Goal: Transaction & Acquisition: Download file/media

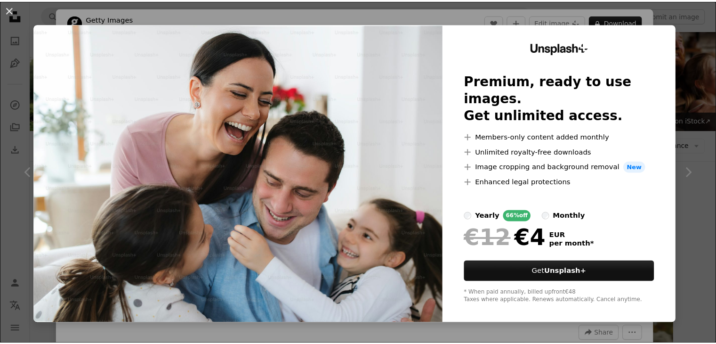
scroll to position [527, 0]
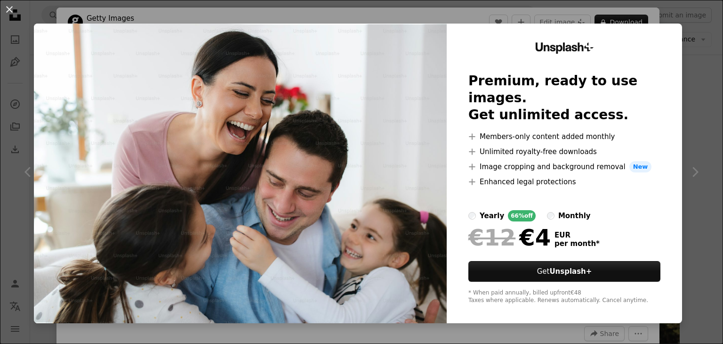
click at [699, 107] on div "An X shape Unsplash+ Premium, ready to use images. Get unlimited access. A plus…" at bounding box center [361, 172] width 723 height 344
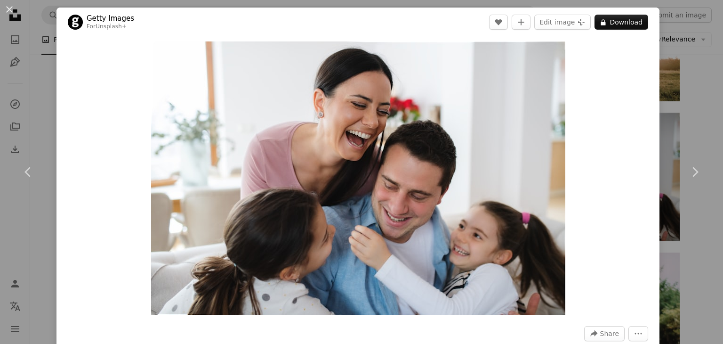
click at [32, 112] on div "An X shape Chevron left Chevron right Getty Images For Unsplash+ A heart A plus…" at bounding box center [361, 172] width 723 height 344
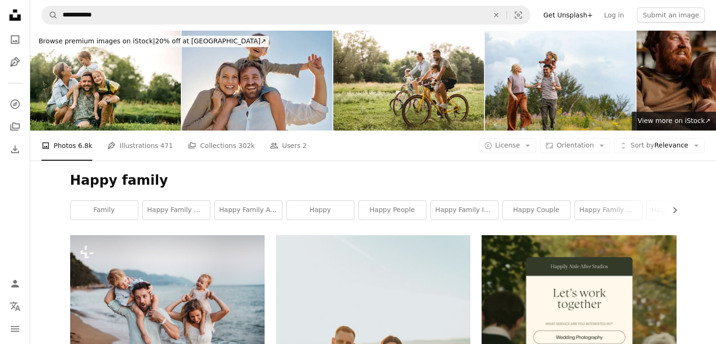
click at [661, 66] on img at bounding box center [711, 80] width 151 height 100
click at [673, 122] on span "View more on iStock ↗" at bounding box center [673, 121] width 73 height 8
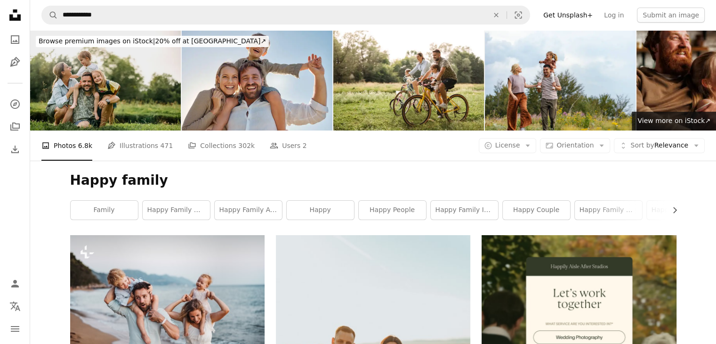
click at [124, 73] on img at bounding box center [105, 80] width 151 height 100
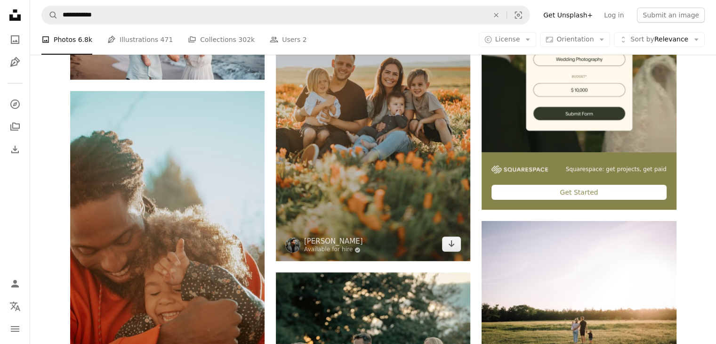
scroll to position [279, 0]
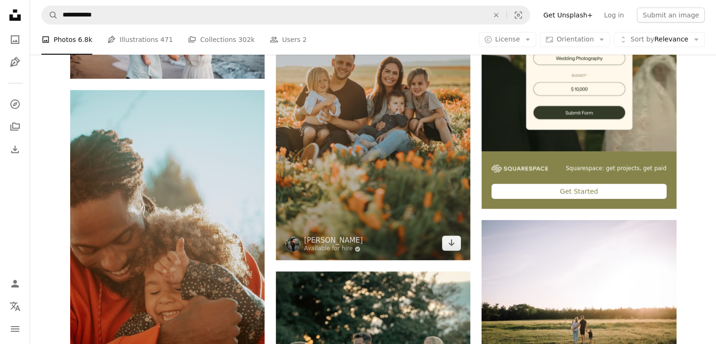
click at [326, 157] on img at bounding box center [373, 108] width 194 height 304
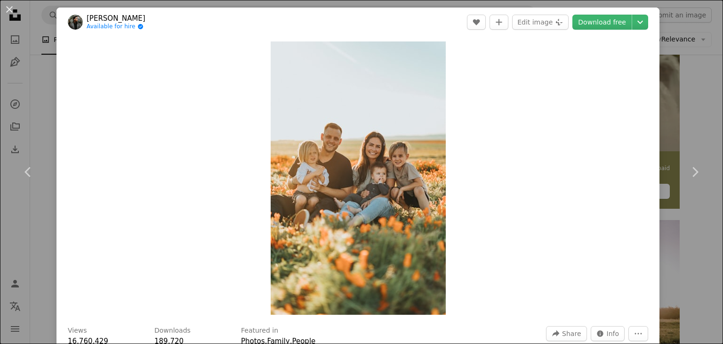
click at [43, 72] on div "An X shape Chevron left Chevron right [PERSON_NAME] Available for hire A checkm…" at bounding box center [361, 172] width 723 height 344
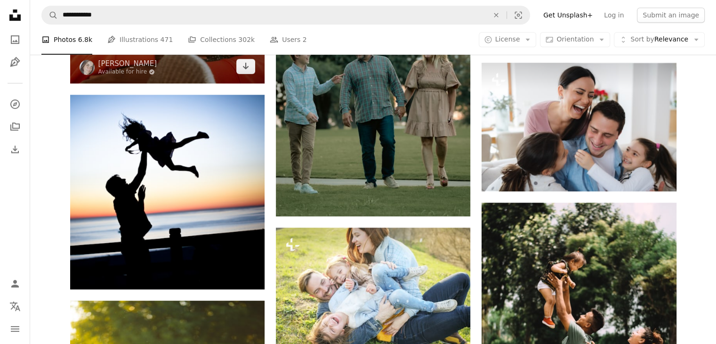
scroll to position [576, 0]
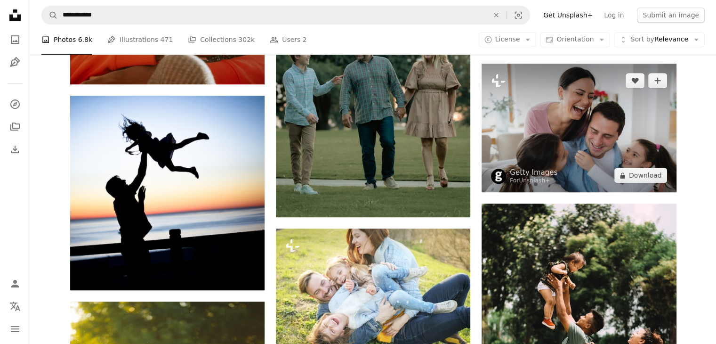
click at [535, 112] on img at bounding box center [579, 128] width 194 height 129
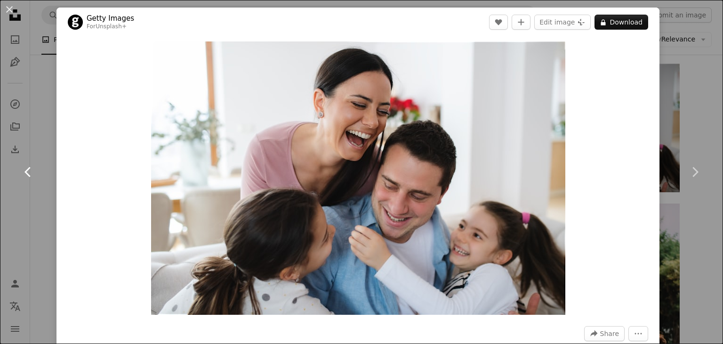
click at [36, 132] on link "Chevron left" at bounding box center [28, 172] width 56 height 90
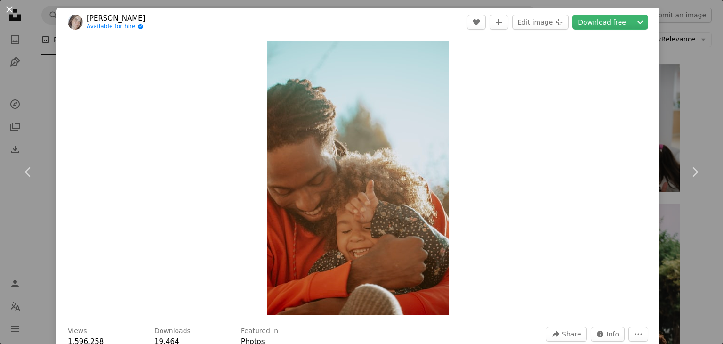
click at [11, 10] on button "An X shape" at bounding box center [9, 9] width 11 height 11
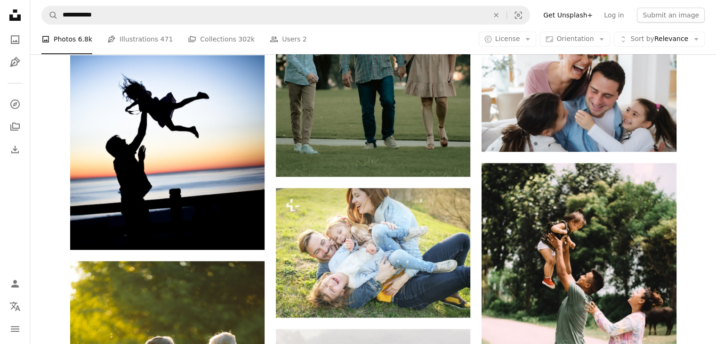
scroll to position [618, 0]
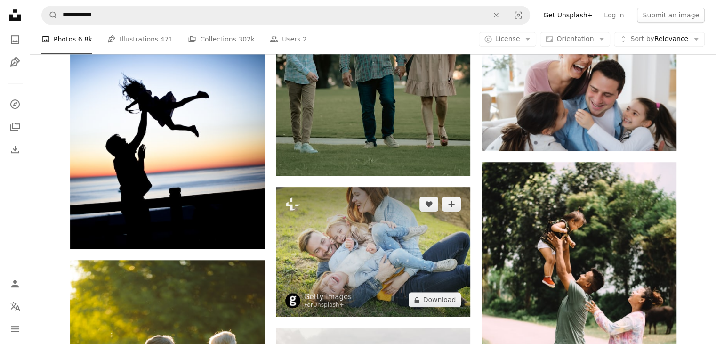
click at [348, 244] on img at bounding box center [373, 251] width 194 height 129
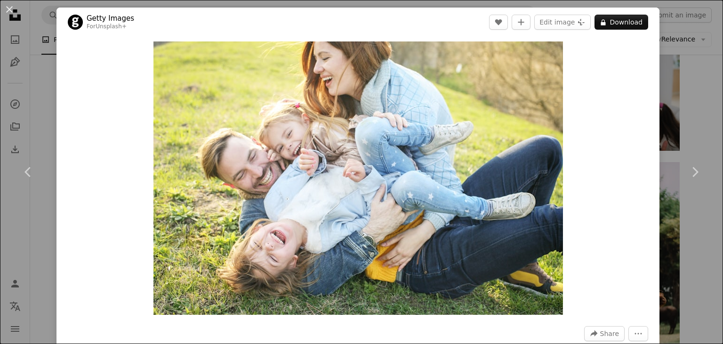
click at [44, 63] on div "An X shape Chevron left Chevron right Getty Images For Unsplash+ A heart A plus…" at bounding box center [361, 172] width 723 height 344
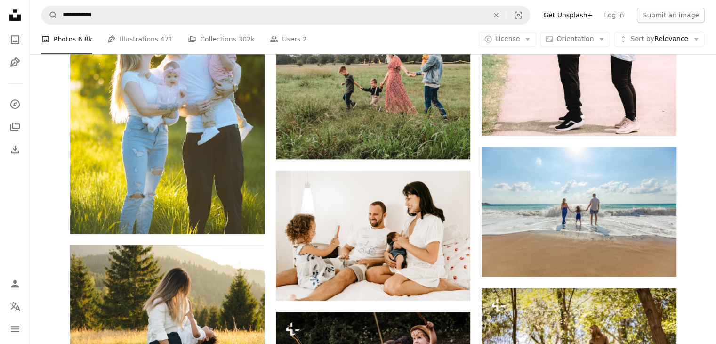
scroll to position [936, 0]
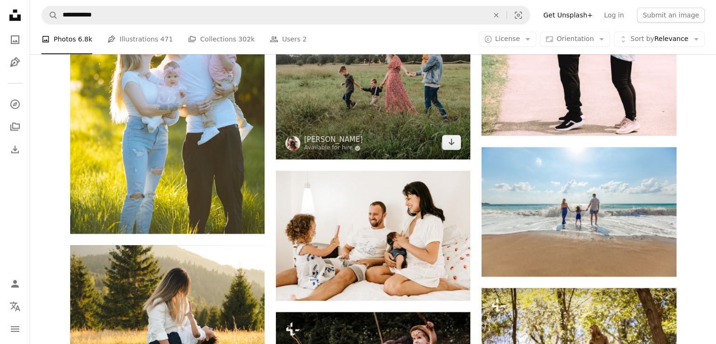
click at [352, 68] on img at bounding box center [373, 84] width 194 height 150
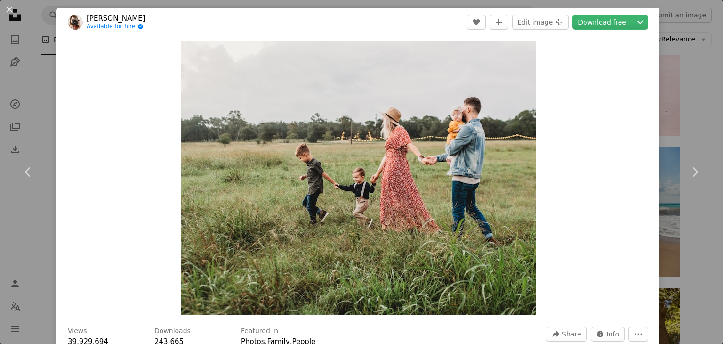
click at [41, 114] on div "An X shape Chevron left Chevron right [PERSON_NAME] Available for hire A checkm…" at bounding box center [361, 172] width 723 height 344
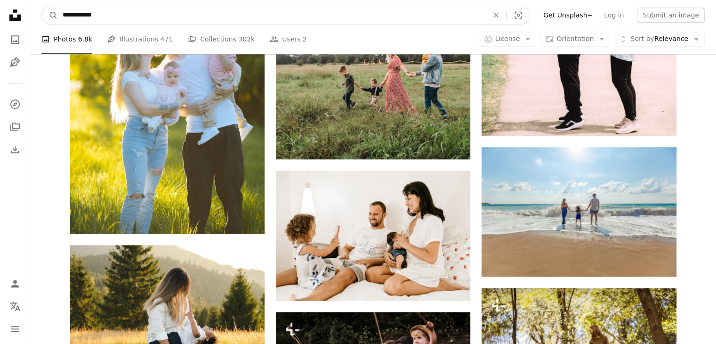
click at [121, 9] on input "**********" at bounding box center [272, 15] width 428 height 18
type input "**********"
click at [42, 6] on button "A magnifying glass" at bounding box center [50, 15] width 16 height 18
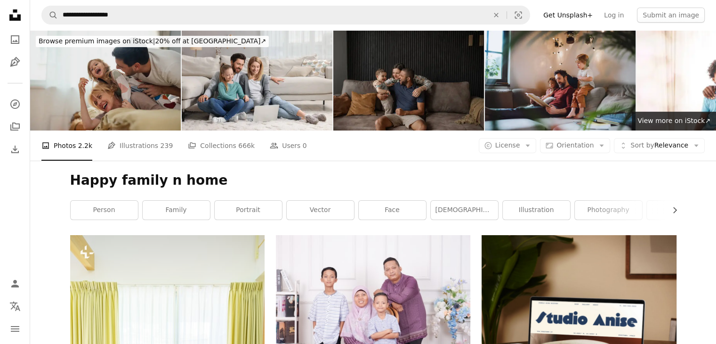
click at [100, 81] on img at bounding box center [105, 80] width 151 height 100
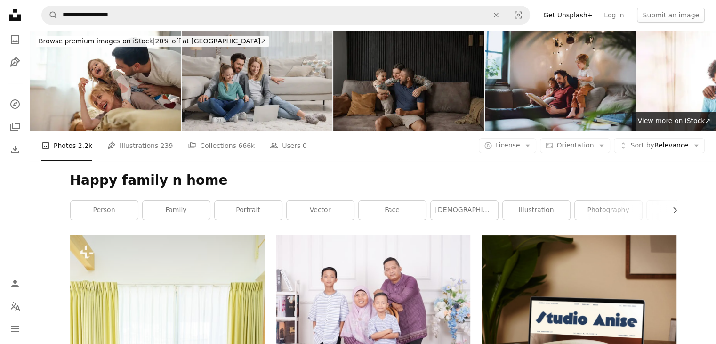
click at [273, 61] on img at bounding box center [257, 80] width 151 height 100
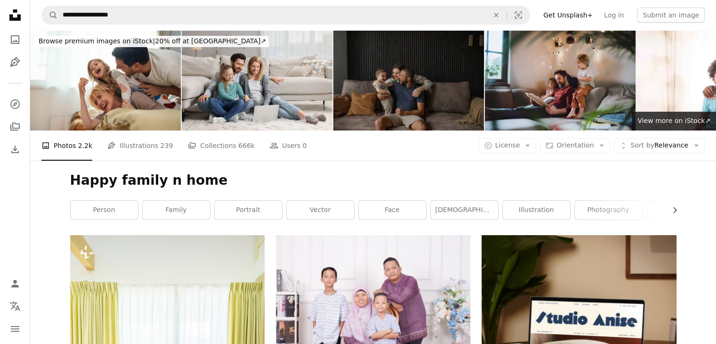
click at [388, 78] on img at bounding box center [408, 80] width 151 height 100
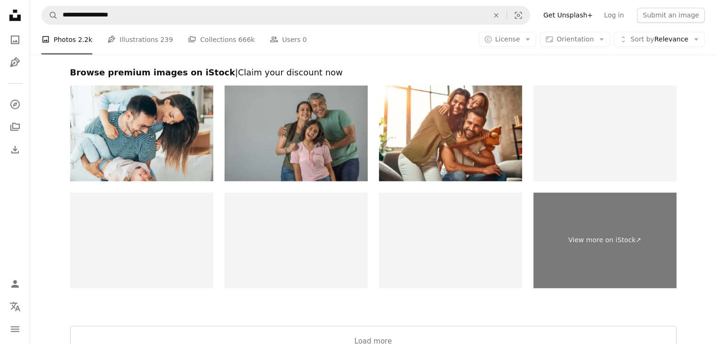
scroll to position [1768, 0]
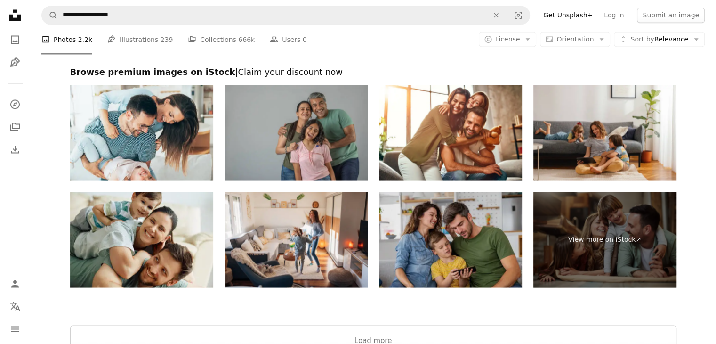
click at [427, 233] on img at bounding box center [450, 240] width 143 height 96
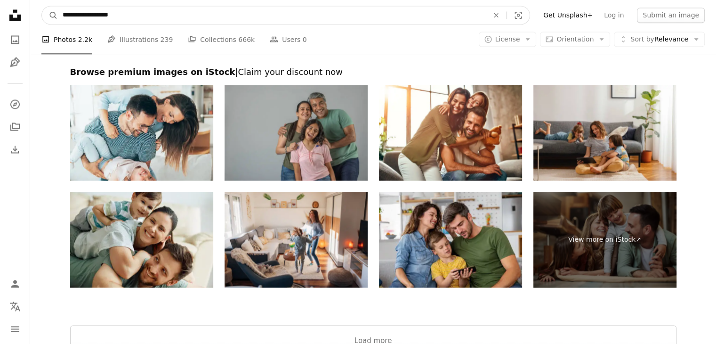
click at [175, 18] on input "**********" at bounding box center [272, 15] width 428 height 18
type input "**********"
click at [42, 6] on button "A magnifying glass" at bounding box center [50, 15] width 16 height 18
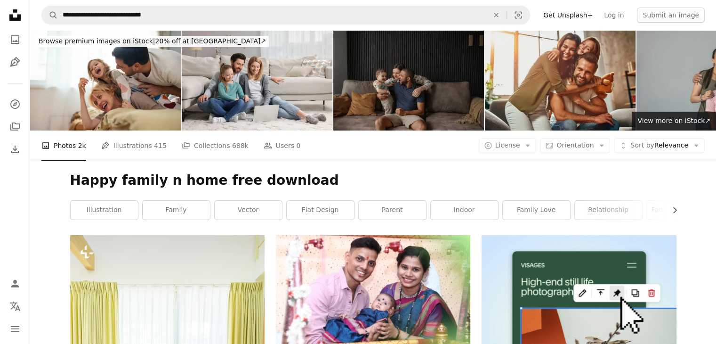
click at [532, 66] on img at bounding box center [560, 80] width 151 height 100
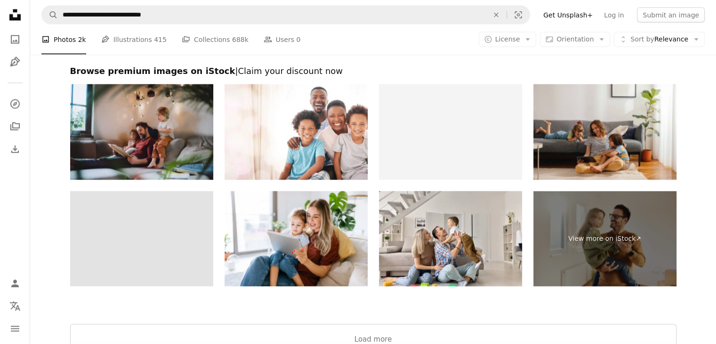
scroll to position [1806, 0]
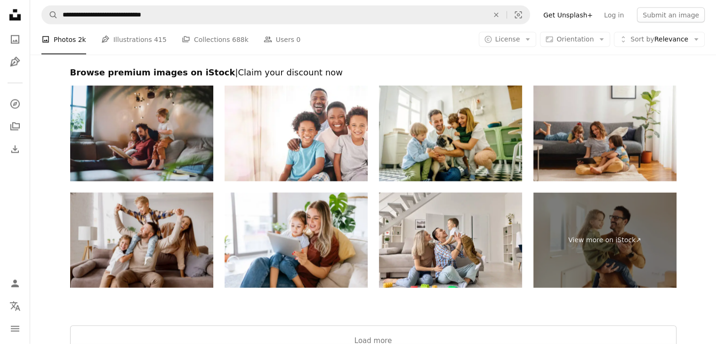
click at [160, 216] on img at bounding box center [141, 241] width 143 height 96
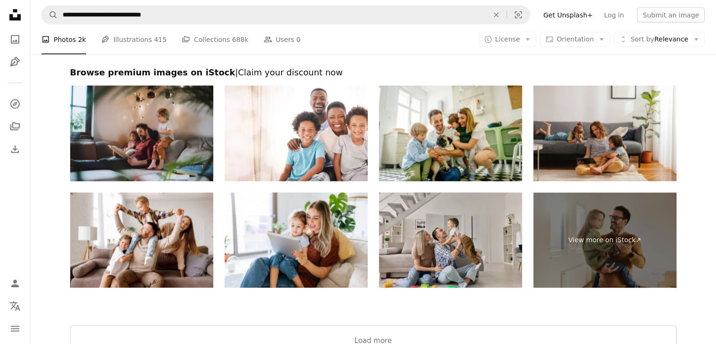
click at [439, 224] on img at bounding box center [450, 241] width 143 height 96
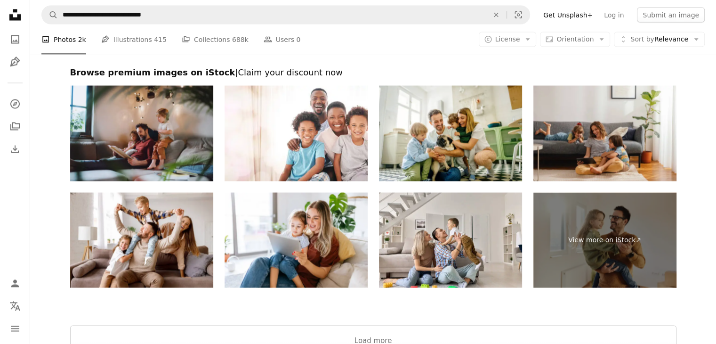
scroll to position [1926, 0]
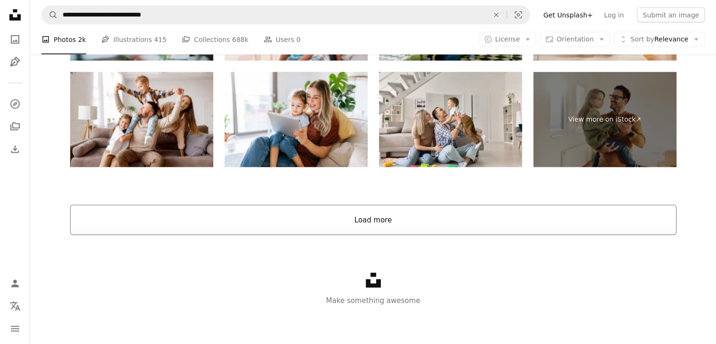
click at [331, 209] on button "Load more" at bounding box center [373, 220] width 606 height 30
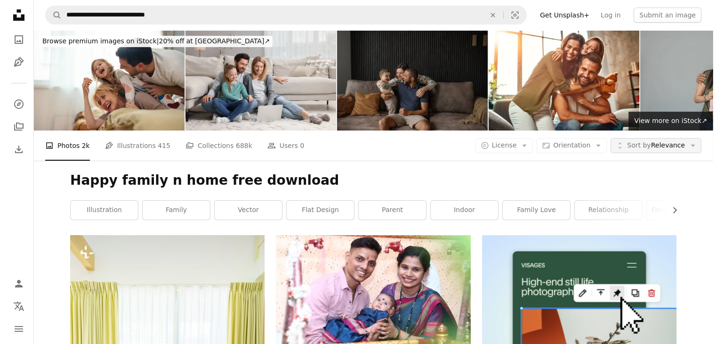
scroll to position [1943, 0]
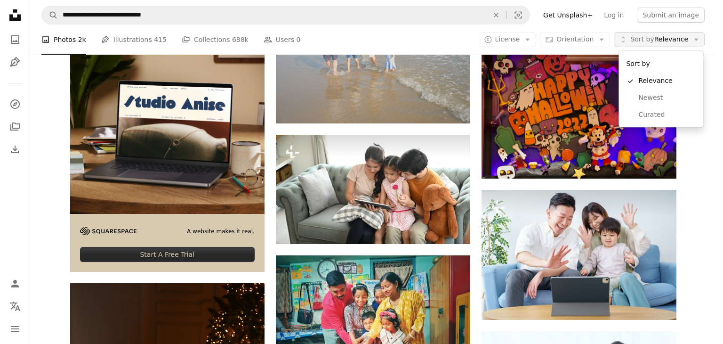
click at [647, 38] on span "Sort by" at bounding box center [642, 39] width 24 height 8
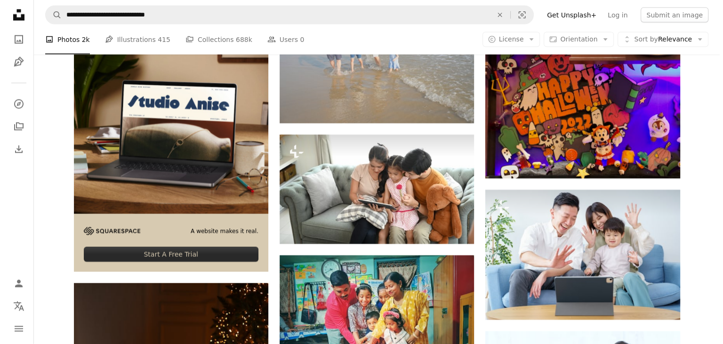
scroll to position [0, 0]
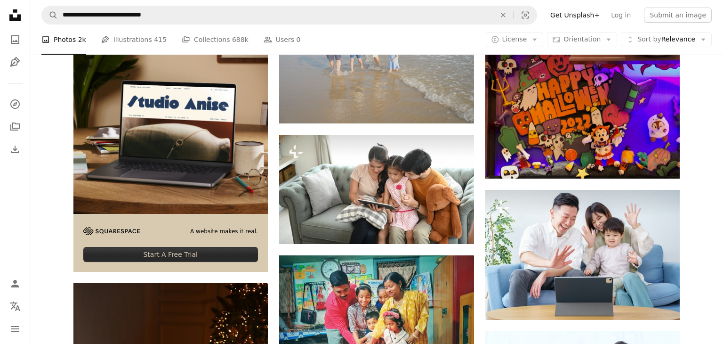
click at [517, 40] on span "License" at bounding box center [514, 39] width 25 height 8
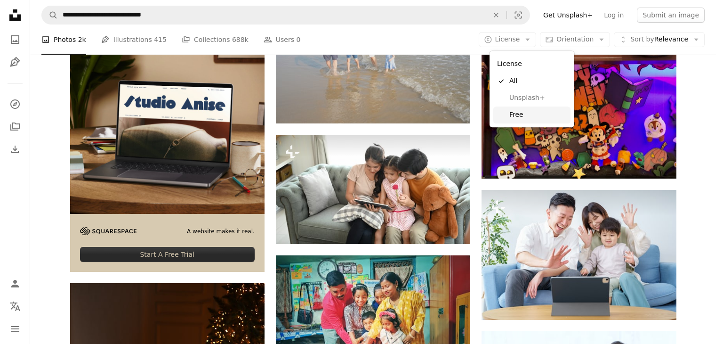
click at [516, 115] on span "Free" at bounding box center [537, 114] width 57 height 9
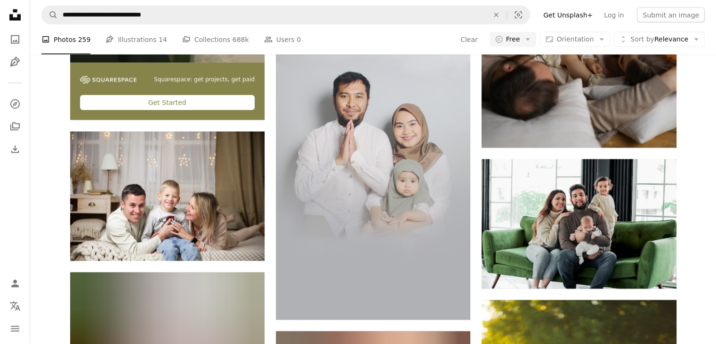
scroll to position [1982, 0]
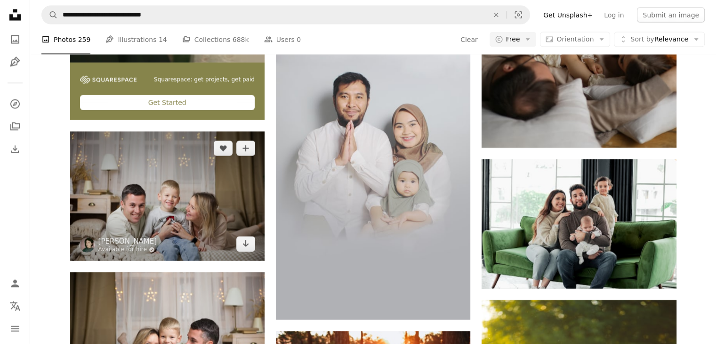
click at [219, 158] on img at bounding box center [167, 195] width 194 height 129
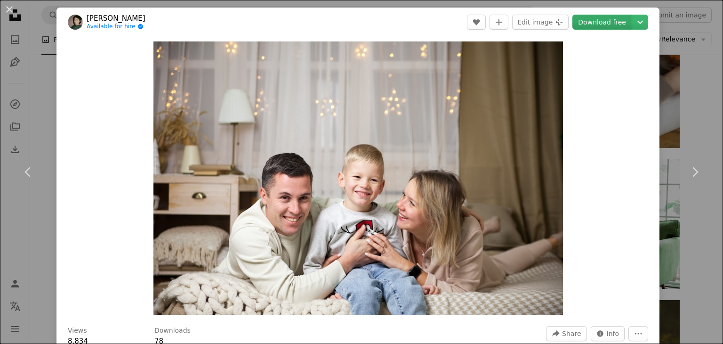
click at [592, 21] on link "Download free" at bounding box center [601, 22] width 59 height 15
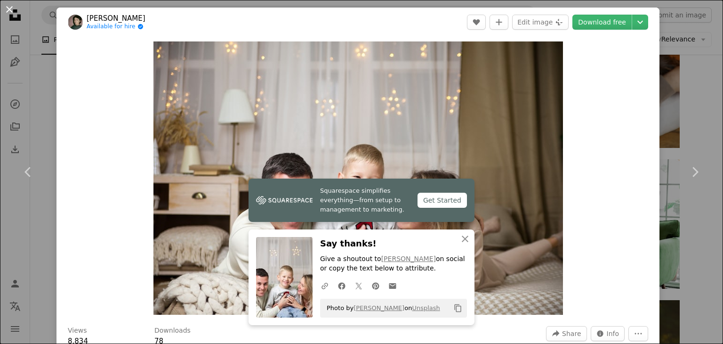
click at [9, 4] on button "An X shape" at bounding box center [9, 9] width 11 height 11
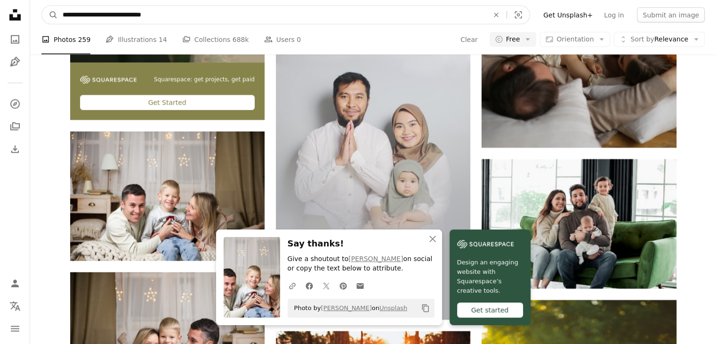
click at [179, 14] on input "**********" at bounding box center [272, 15] width 428 height 18
type input "**********"
click at [42, 6] on button "A magnifying glass" at bounding box center [50, 15] width 16 height 18
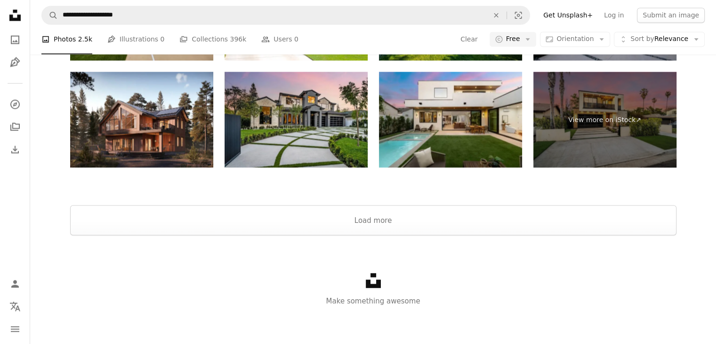
scroll to position [441, 0]
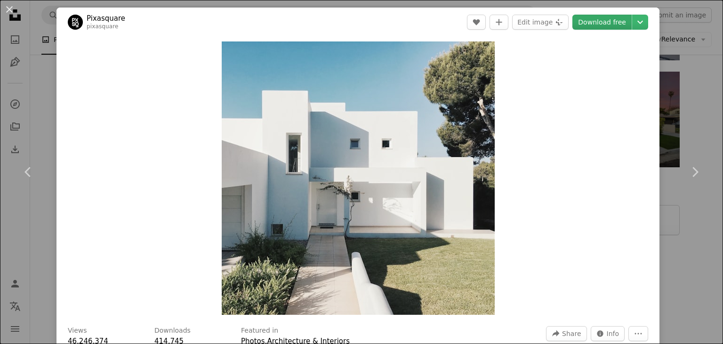
click at [596, 21] on link "Download free" at bounding box center [601, 22] width 59 height 15
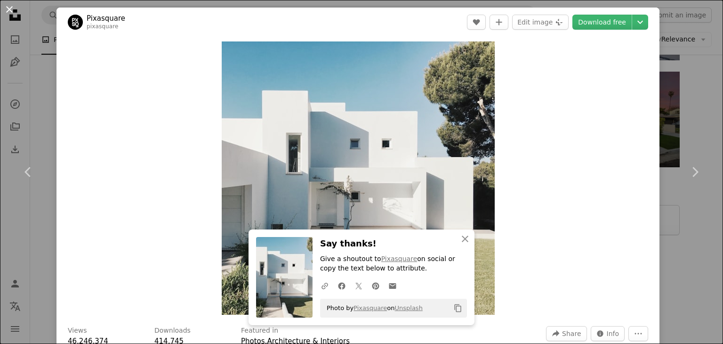
click at [11, 13] on button "An X shape" at bounding box center [9, 9] width 11 height 11
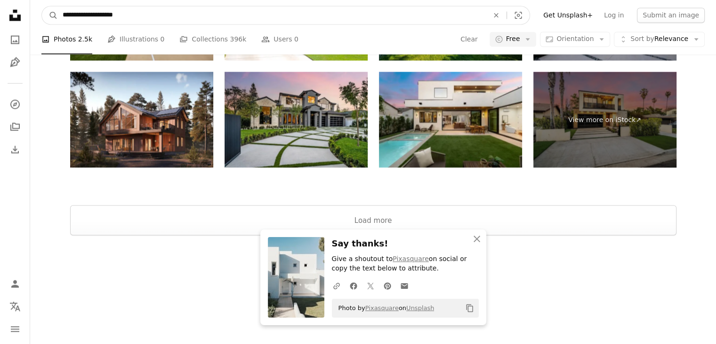
click at [123, 14] on input "**********" at bounding box center [272, 15] width 428 height 18
type input "**********"
click button "A magnifying glass" at bounding box center [50, 15] width 16 height 18
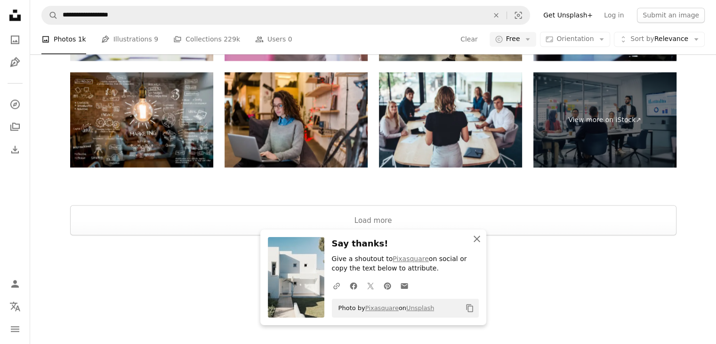
click at [476, 234] on icon "An X shape" at bounding box center [476, 238] width 11 height 11
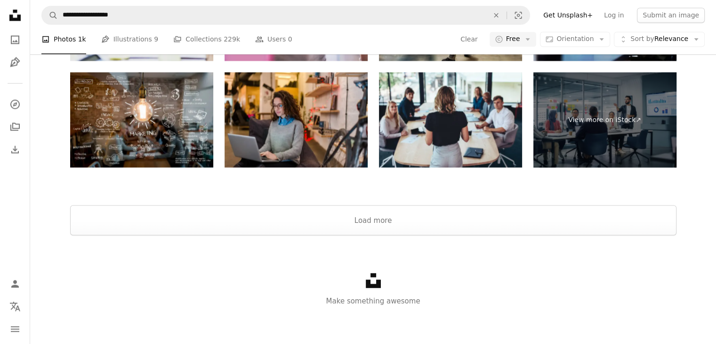
scroll to position [923, 0]
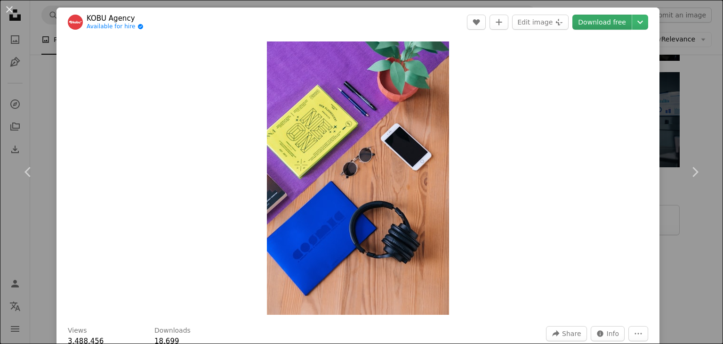
click at [602, 23] on link "Download free" at bounding box center [601, 22] width 59 height 15
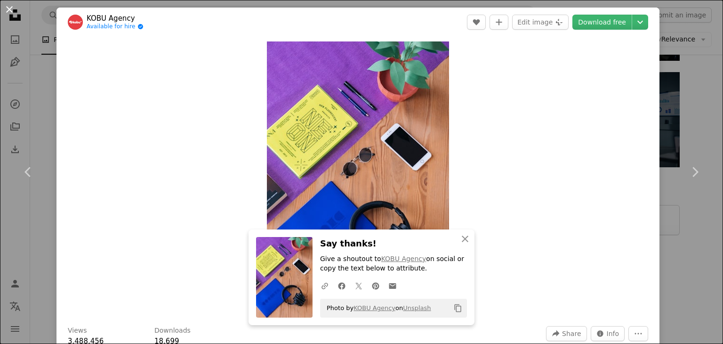
click at [8, 8] on button "An X shape" at bounding box center [9, 9] width 11 height 11
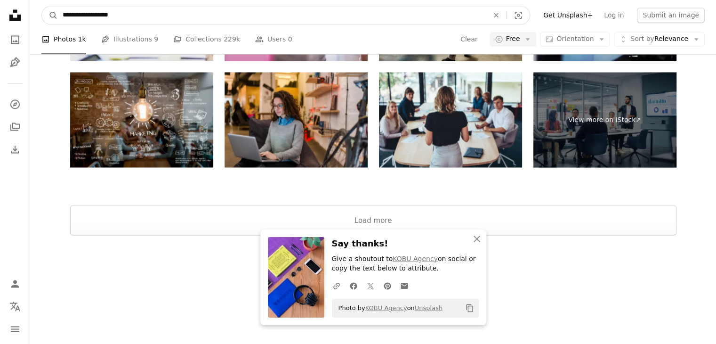
click at [107, 14] on input "**********" at bounding box center [272, 15] width 428 height 18
type input "**********"
click at [42, 6] on button "A magnifying glass" at bounding box center [50, 15] width 16 height 18
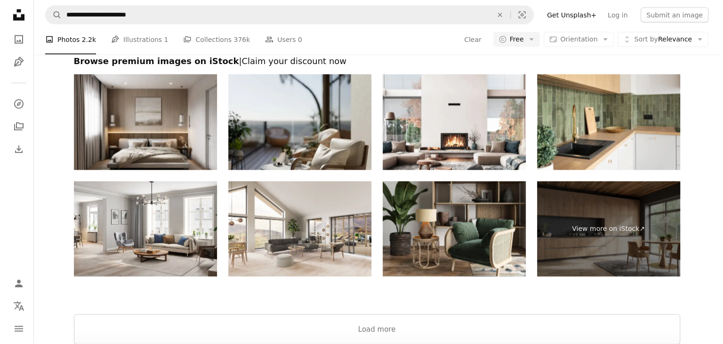
scroll to position [147, 0]
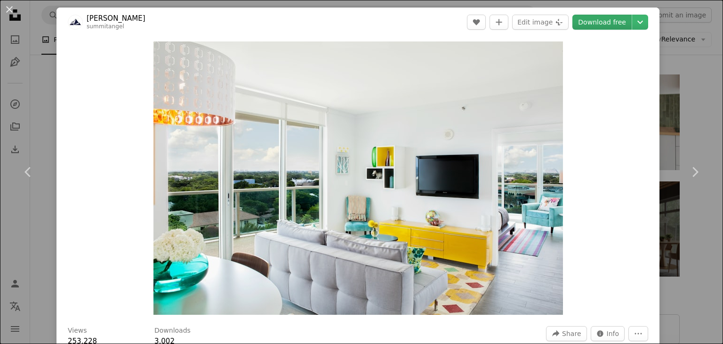
click at [584, 20] on link "Download free" at bounding box center [601, 22] width 59 height 15
